Goal: Task Accomplishment & Management: Complete application form

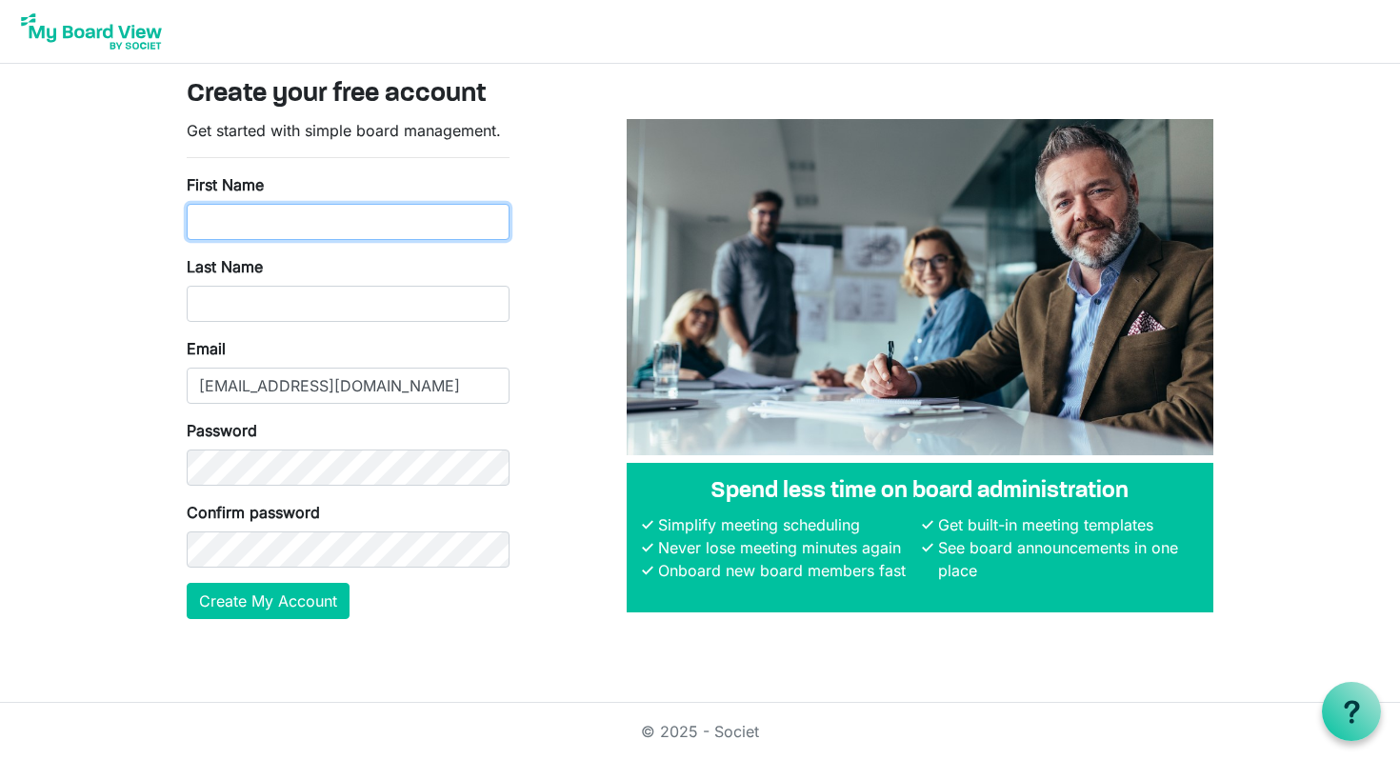
click at [368, 221] on input "First Name" at bounding box center [348, 222] width 323 height 36
type input "Dana"
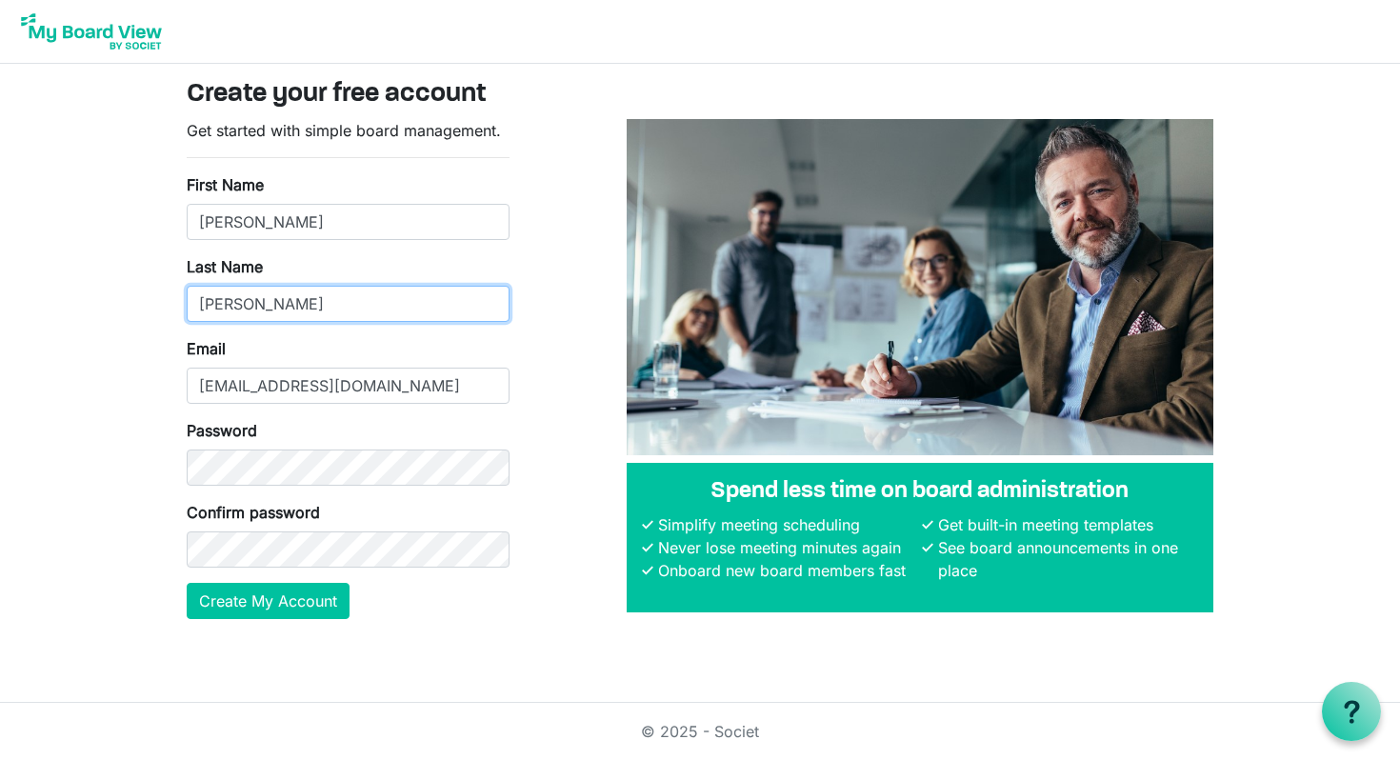
type input "Martorella"
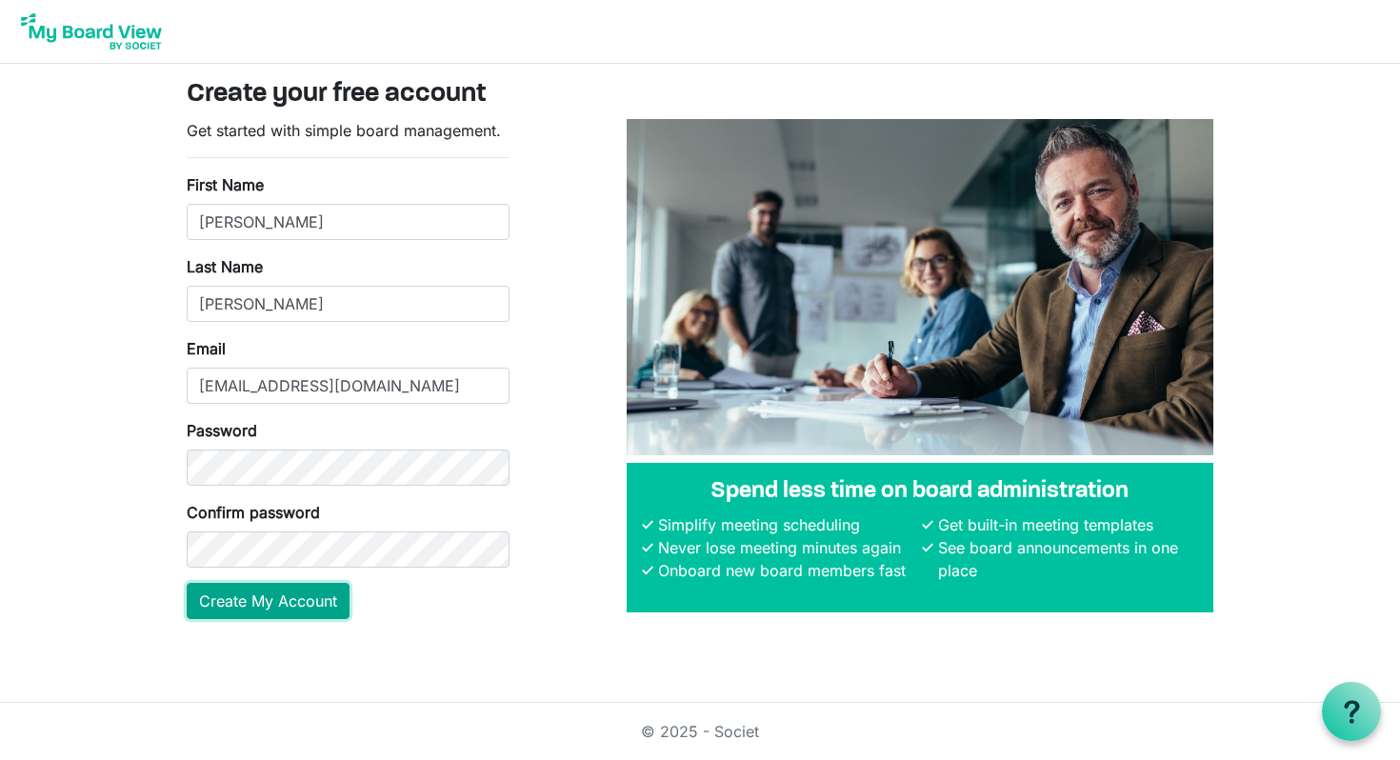
click at [289, 601] on button "Create My Account" at bounding box center [268, 601] width 163 height 36
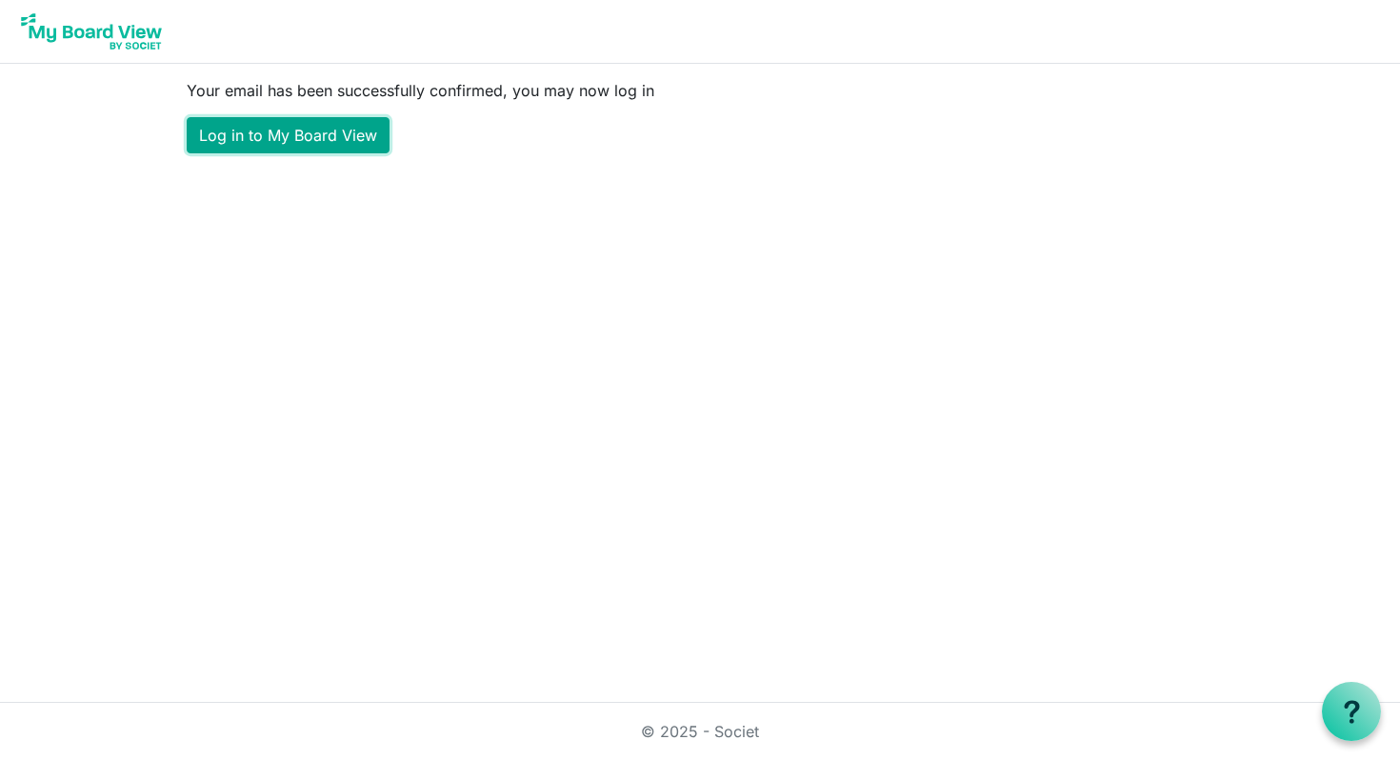
click at [308, 133] on link "Log in to My Board View" at bounding box center [288, 135] width 203 height 36
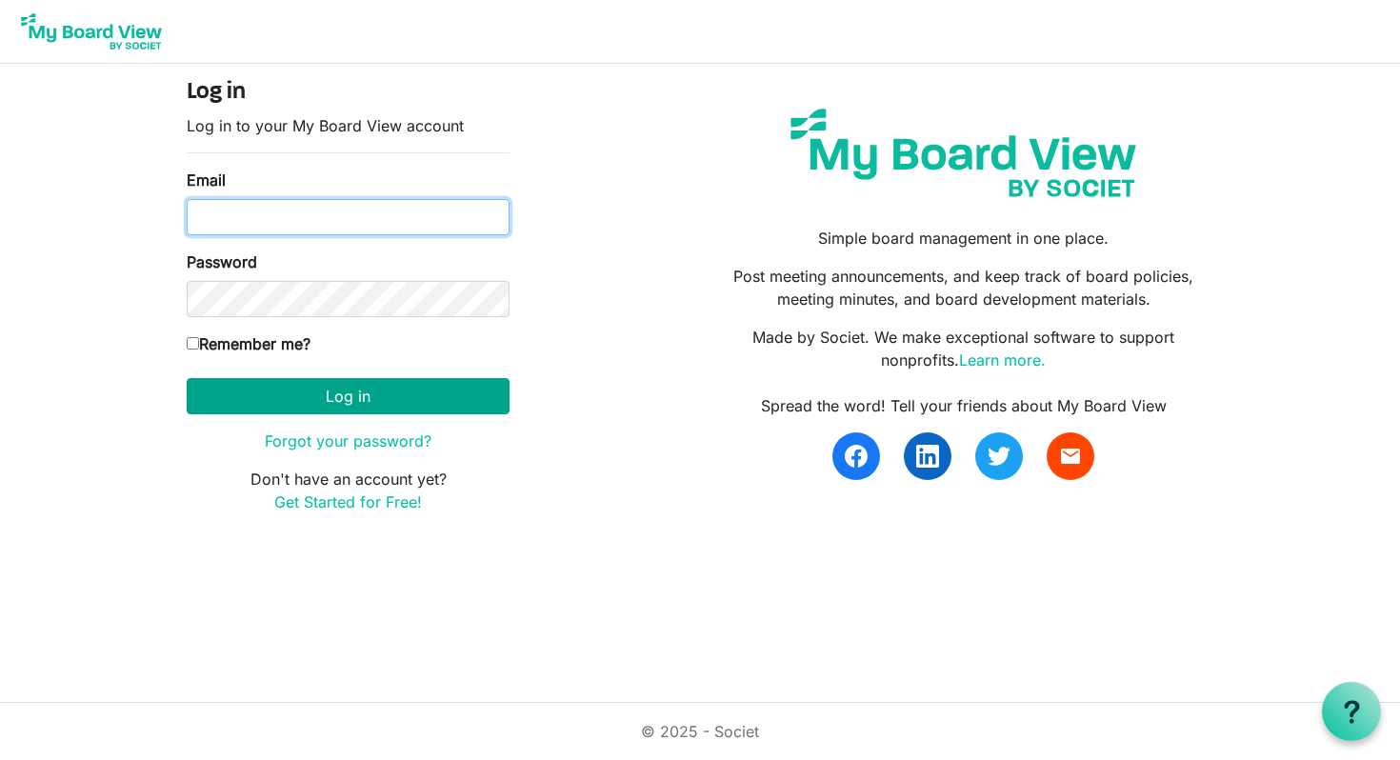
type input "[EMAIL_ADDRESS][DOMAIN_NAME]"
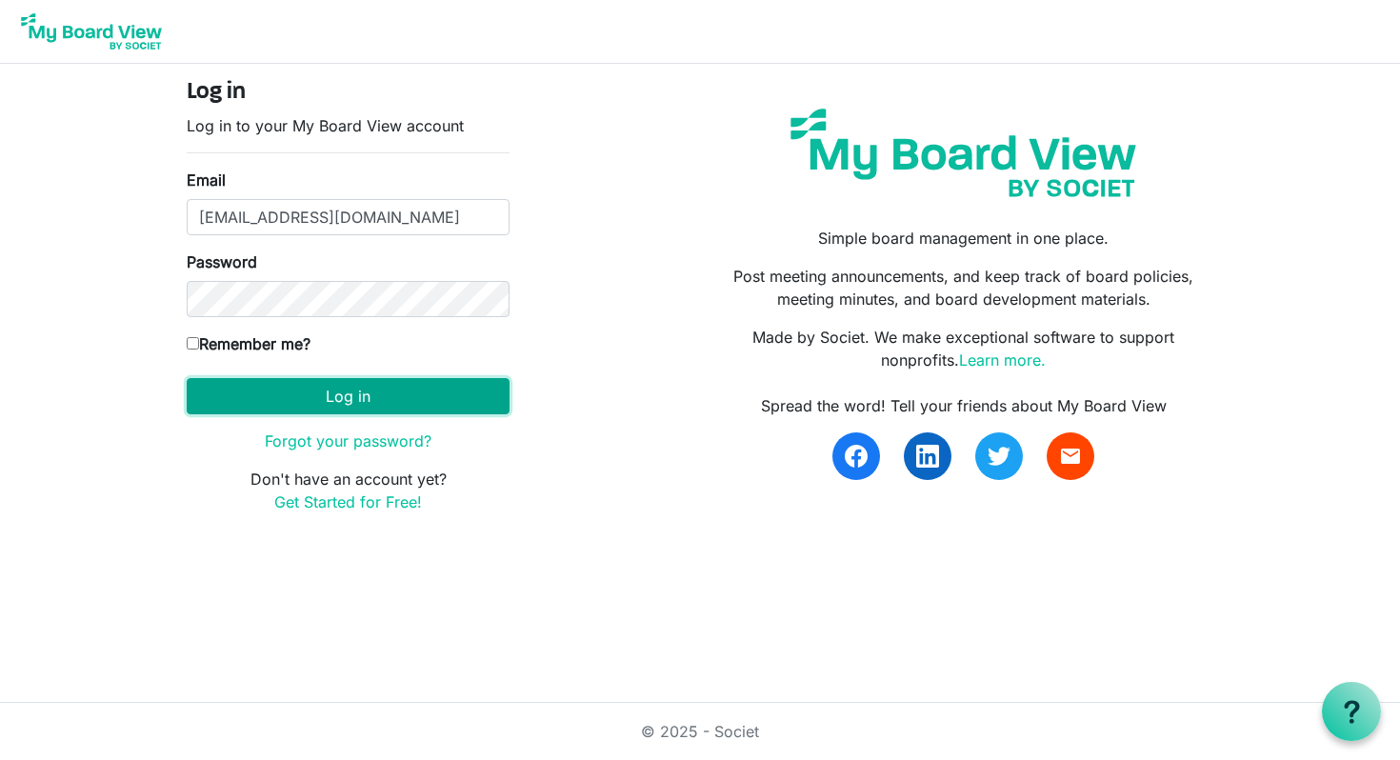
click at [332, 401] on button "Log in" at bounding box center [348, 396] width 323 height 36
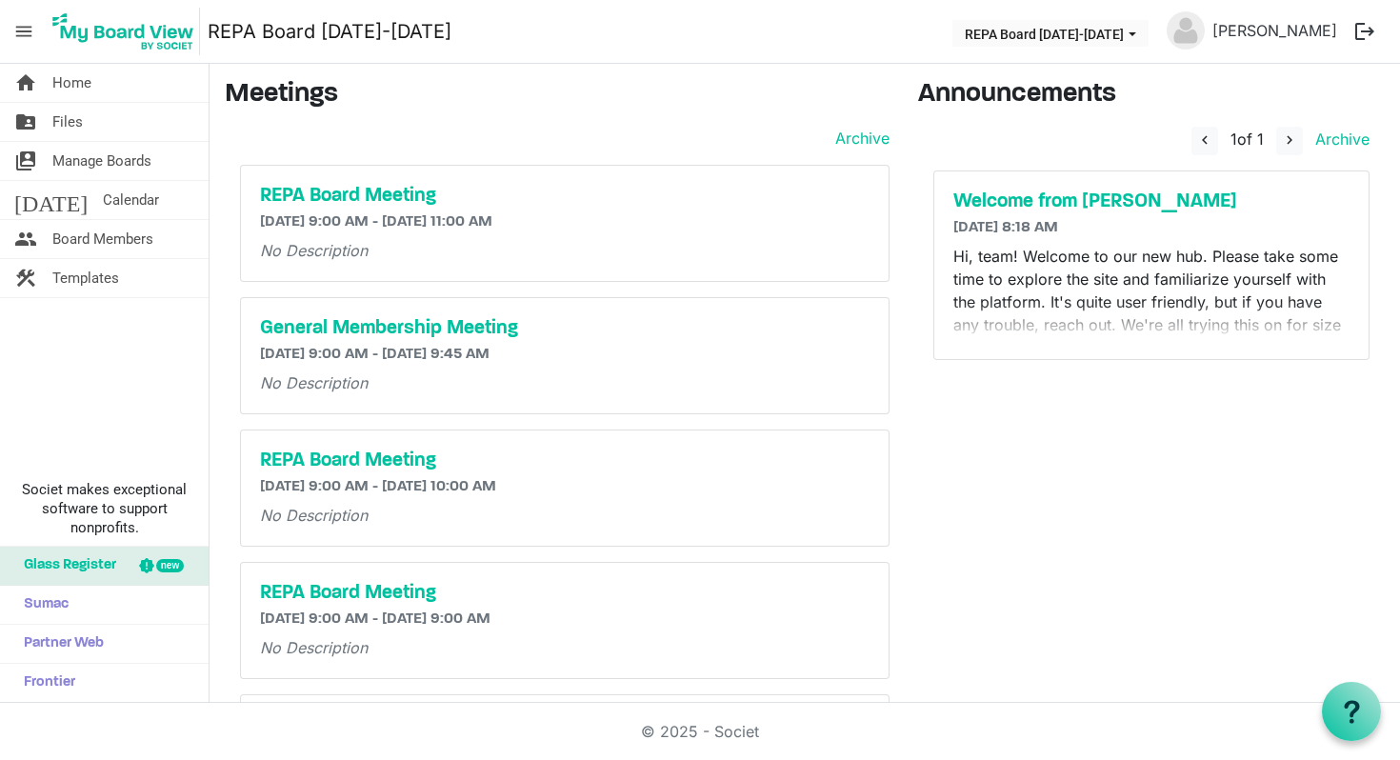
click at [1063, 326] on p "Hi, team! Welcome to our new hub. Please take some time to explore the site and…" at bounding box center [1151, 336] width 396 height 183
click at [424, 221] on h6 "[DATE] 9:00 AM - [DATE] 11:00 AM" at bounding box center [565, 222] width 610 height 18
click at [370, 198] on h5 "REPA Board Meeting" at bounding box center [565, 196] width 610 height 23
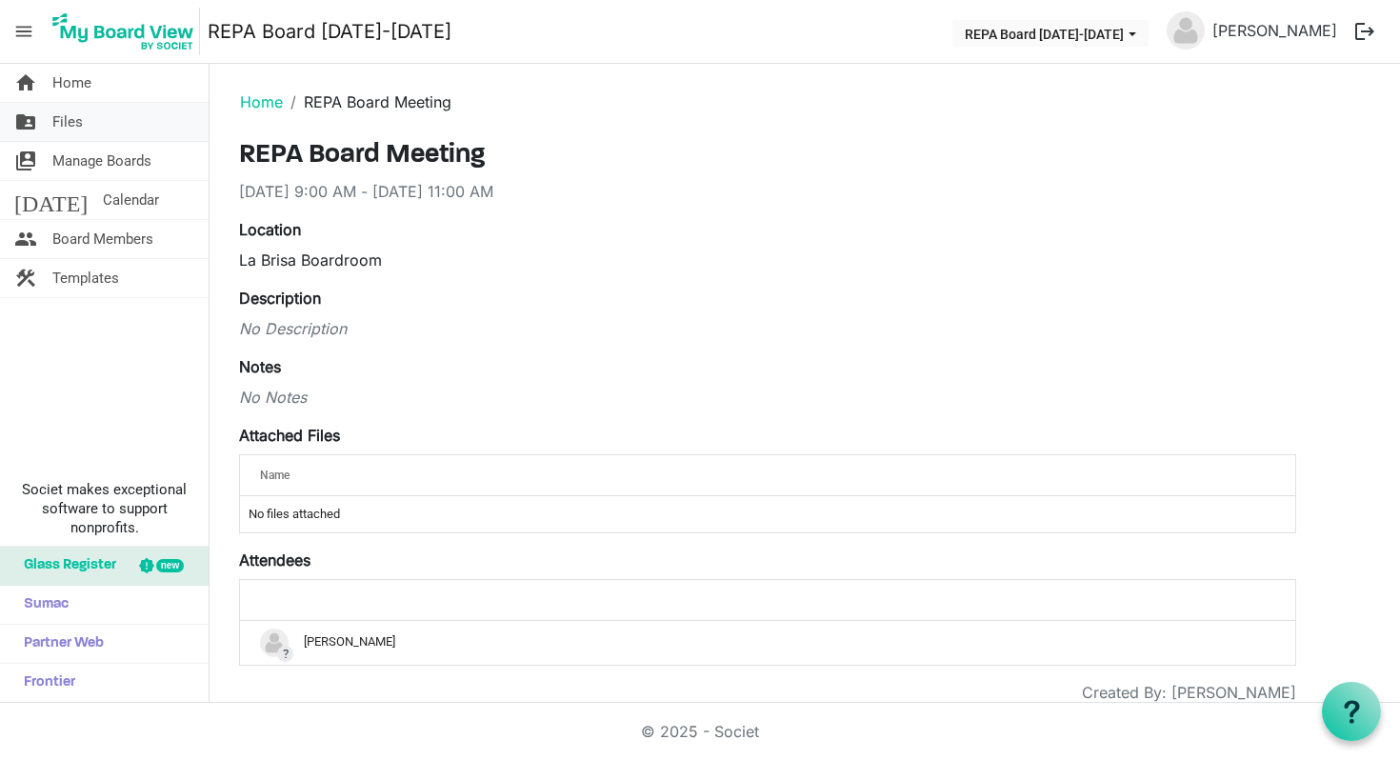
click at [65, 129] on span "Files" at bounding box center [67, 122] width 30 height 38
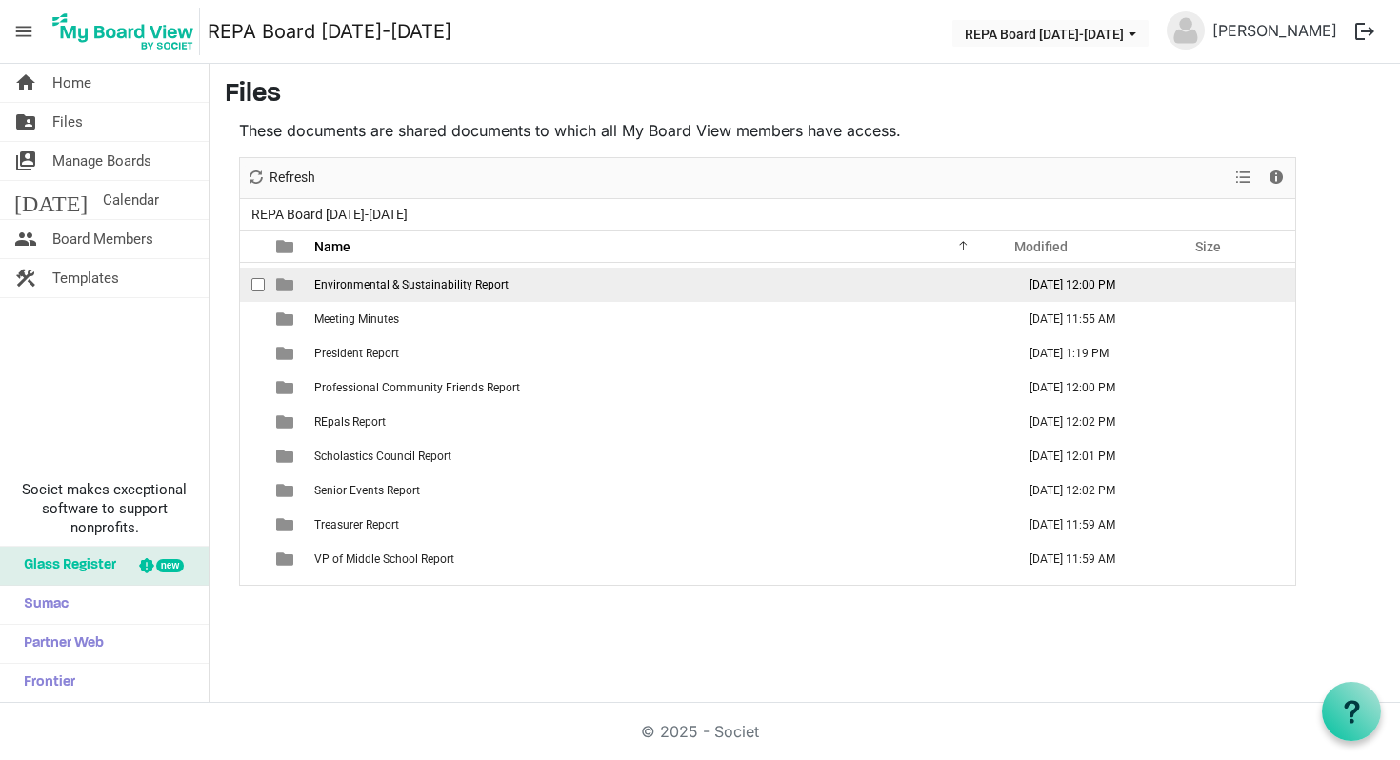
scroll to position [138, 0]
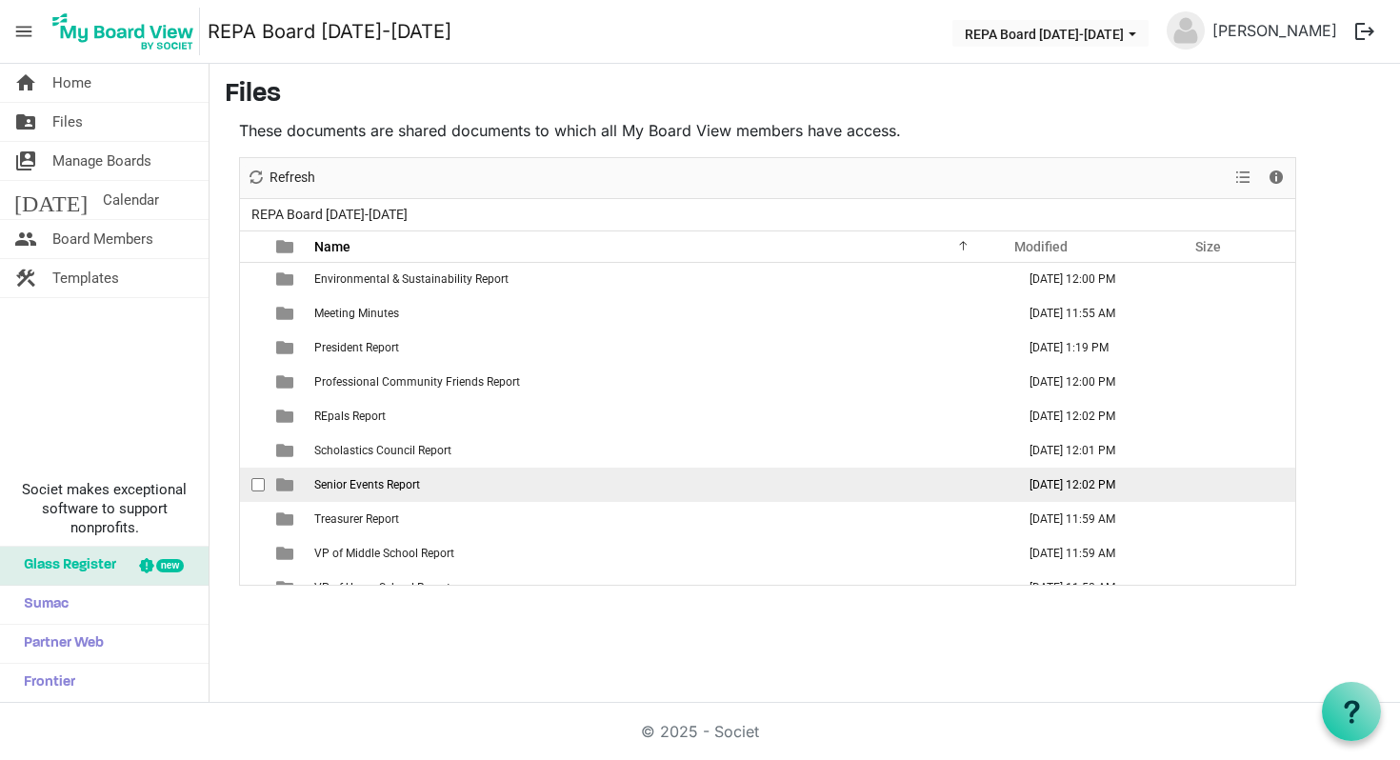
click at [336, 488] on span "Senior Events Report" at bounding box center [367, 484] width 106 height 13
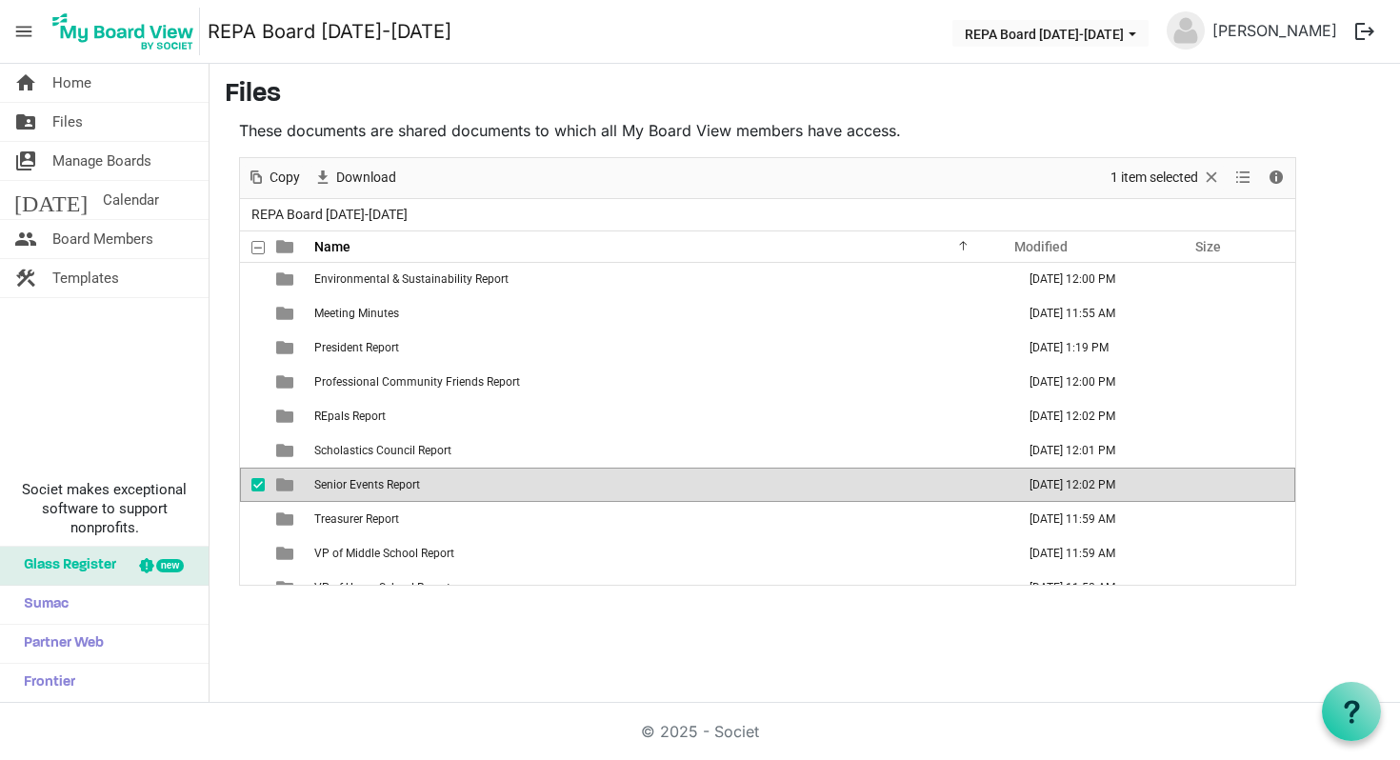
click at [336, 488] on span "Senior Events Report" at bounding box center [367, 484] width 106 height 13
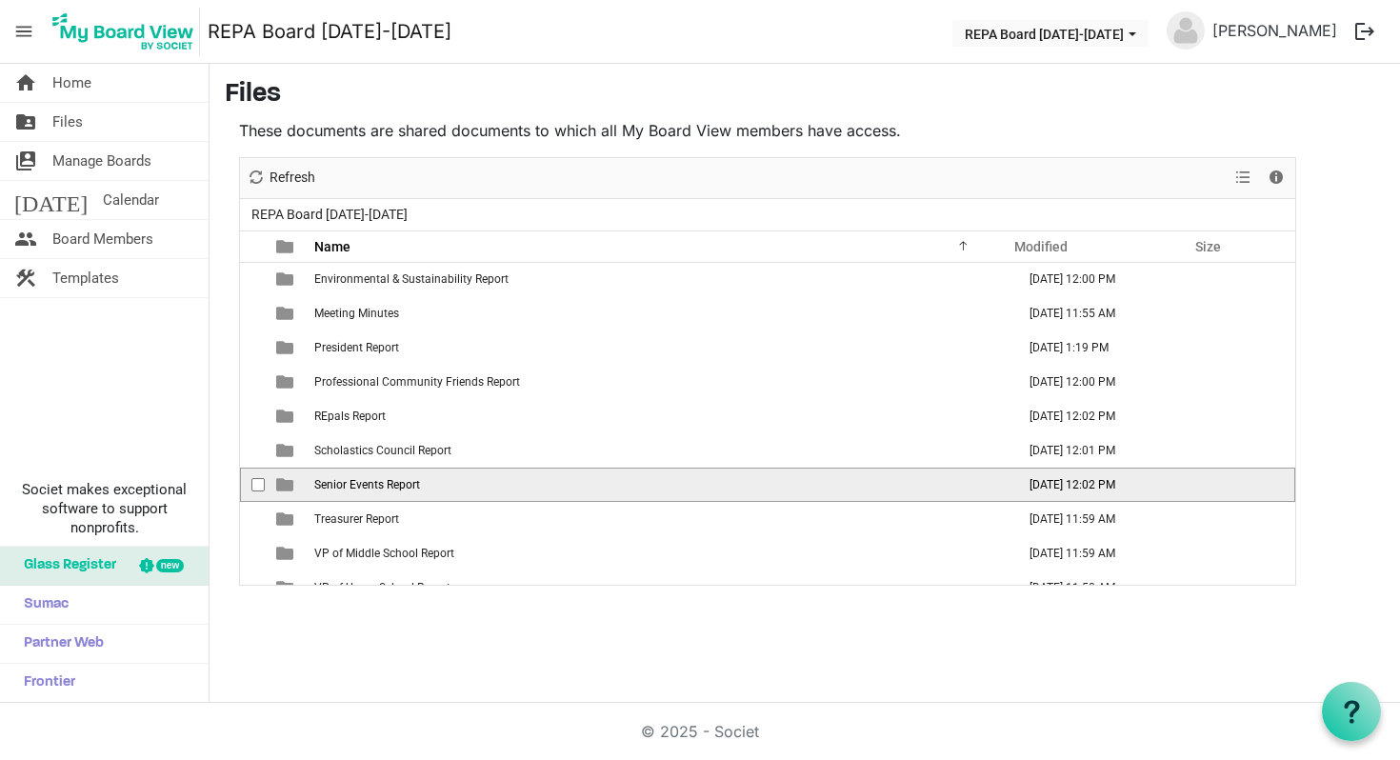
click at [336, 488] on span "Senior Events Report" at bounding box center [367, 484] width 106 height 13
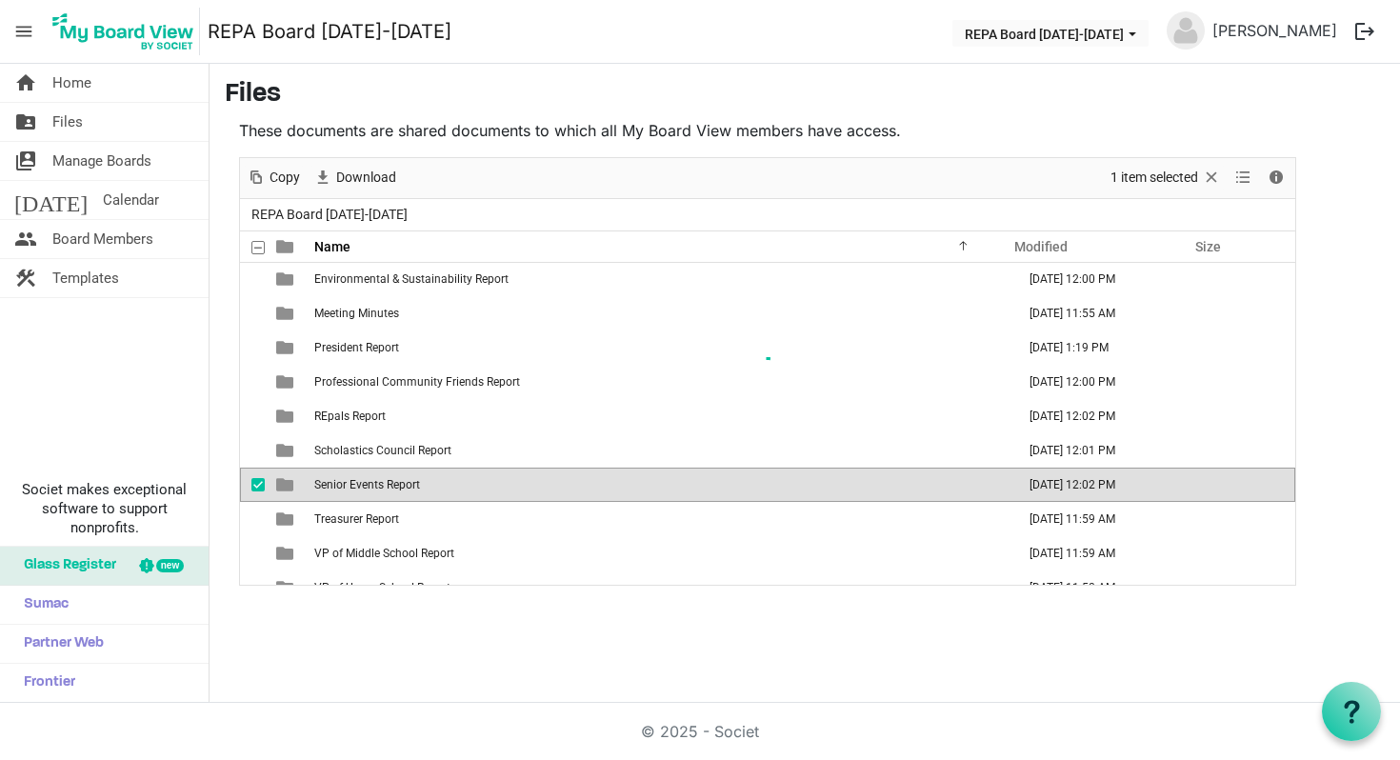
scroll to position [0, 0]
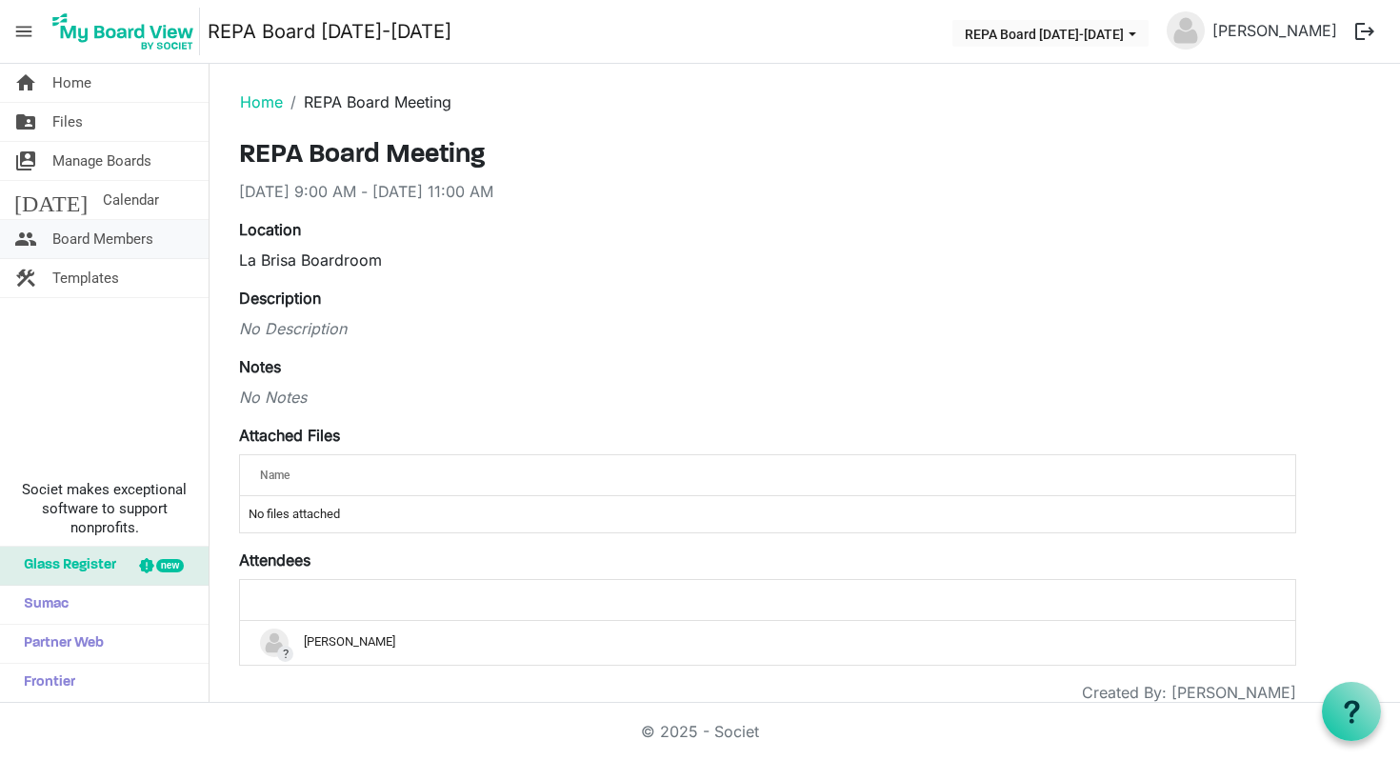
click at [142, 242] on span "Board Members" at bounding box center [102, 239] width 101 height 38
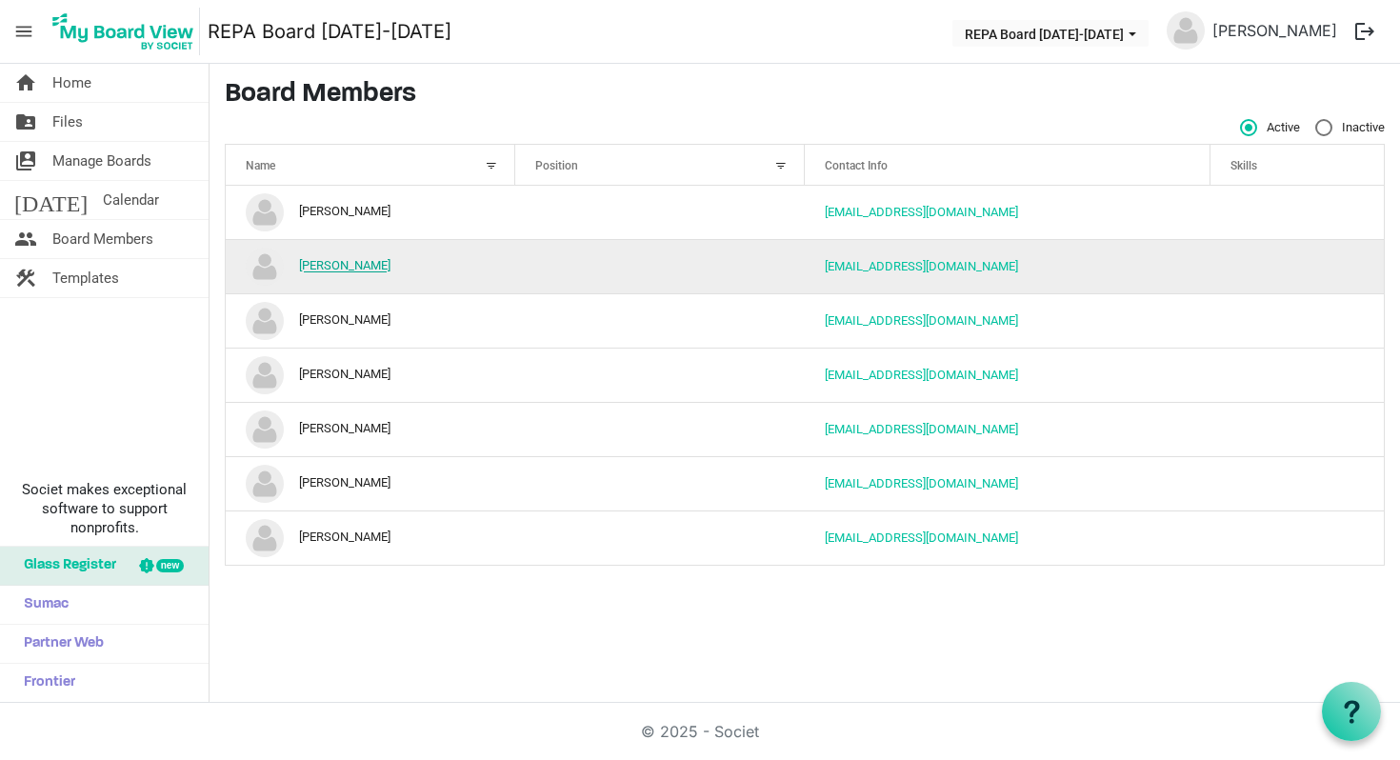
click at [330, 259] on link "[PERSON_NAME]" at bounding box center [344, 266] width 91 height 14
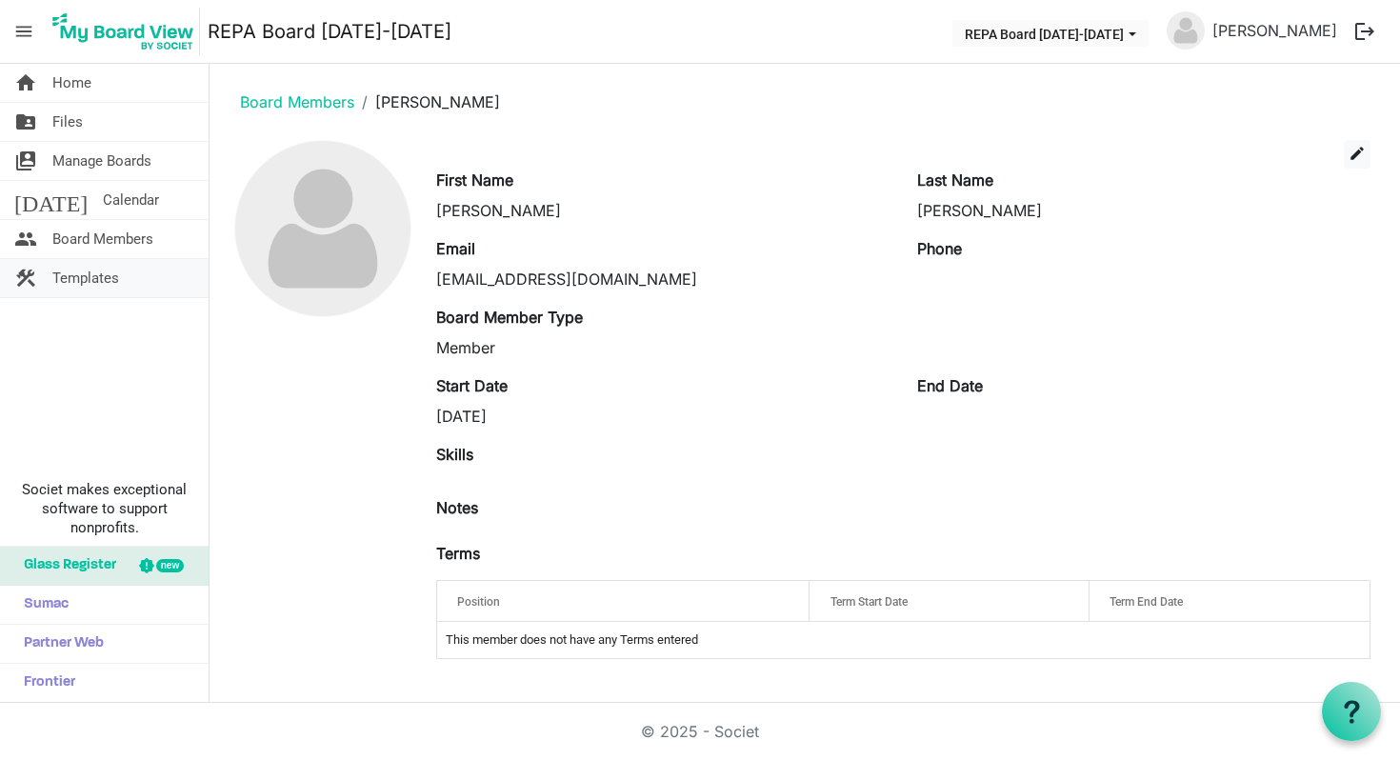
click at [91, 282] on span "Templates" at bounding box center [85, 278] width 67 height 38
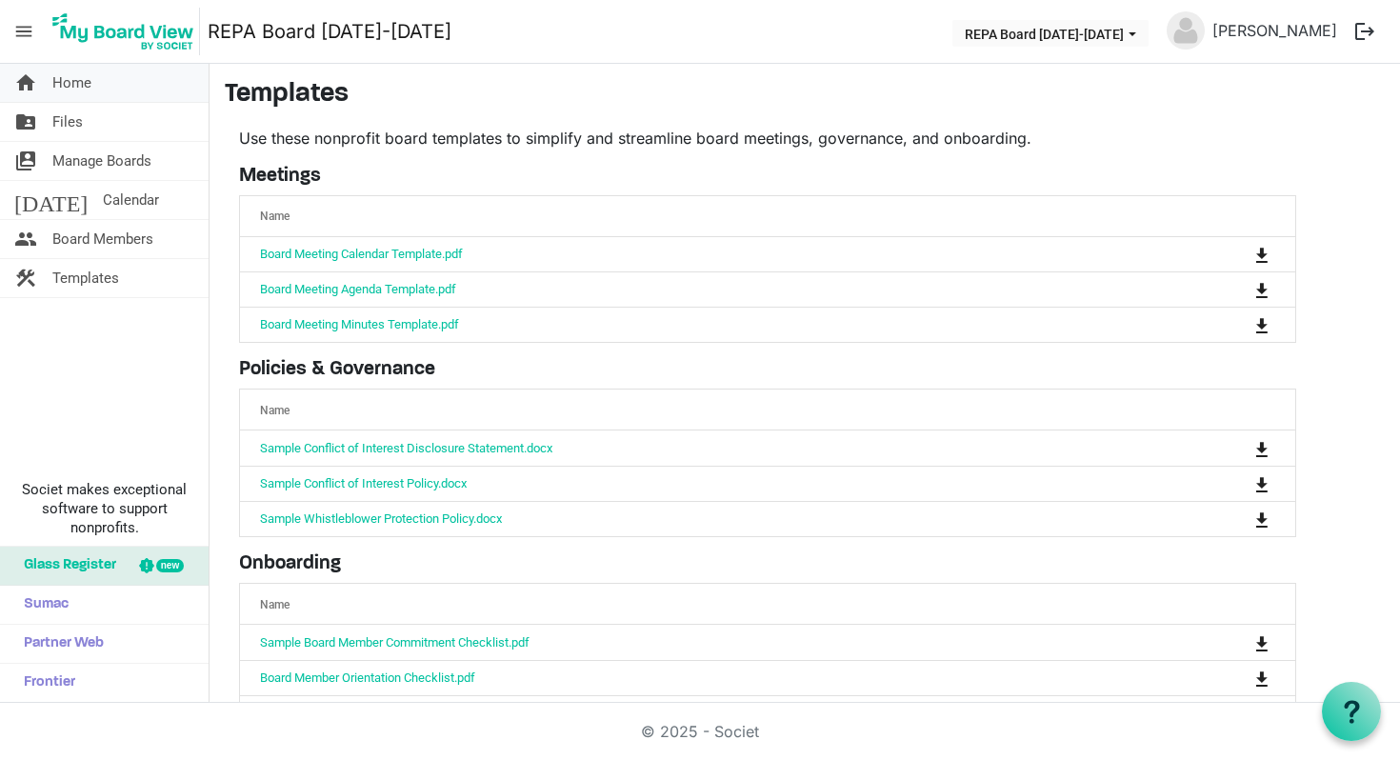
click at [97, 72] on link "home Home" at bounding box center [104, 83] width 209 height 38
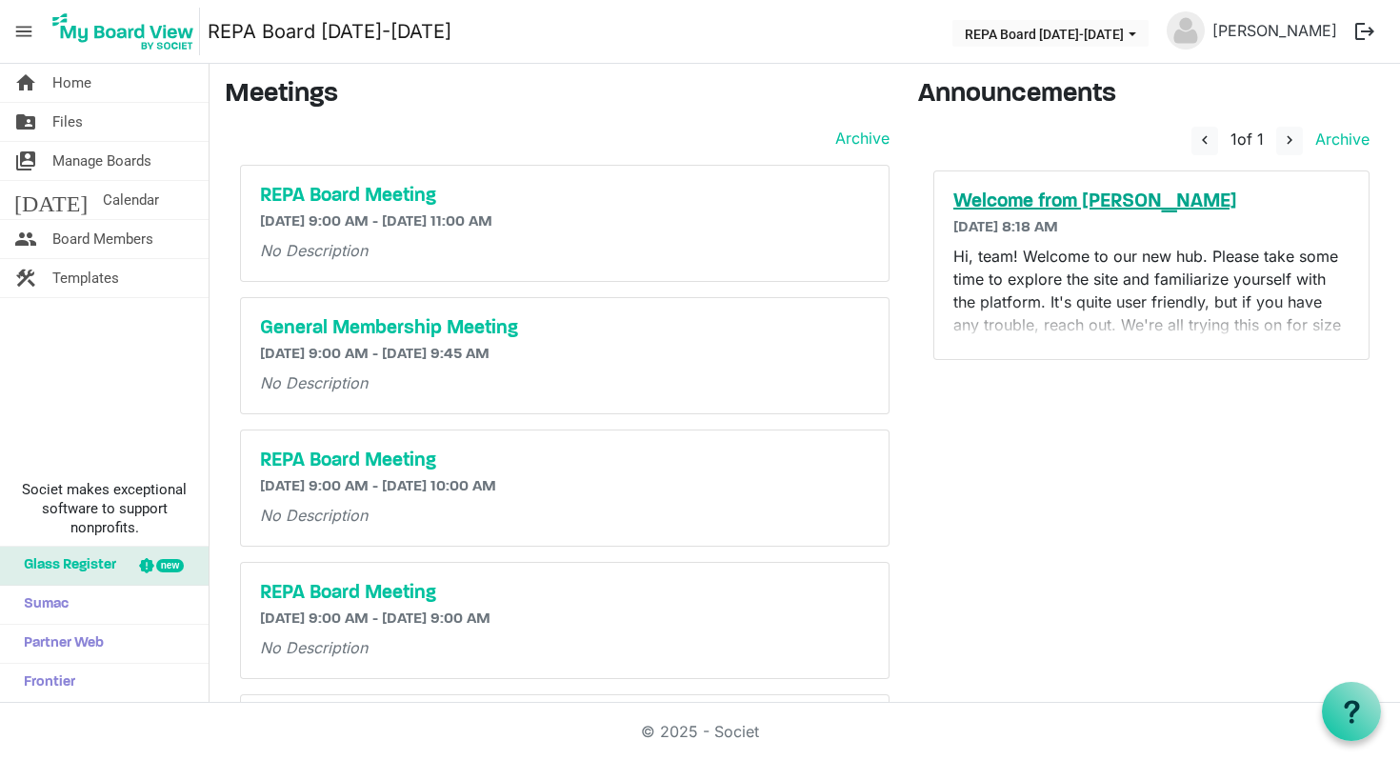
click at [1057, 210] on h5 "Welcome from Ellie" at bounding box center [1151, 201] width 396 height 23
